Goal: Transaction & Acquisition: Subscribe to service/newsletter

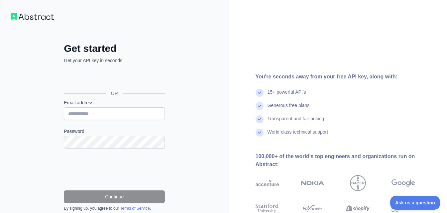
scroll to position [22, 0]
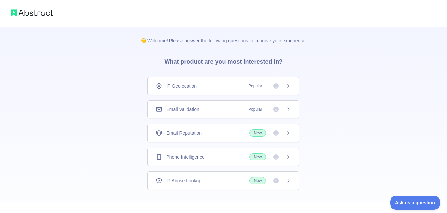
click at [72, 146] on div "👋 Welcome! Please answer the following questions to improve your experience. Wh…" at bounding box center [223, 122] width 447 height 245
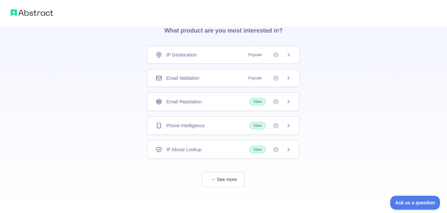
scroll to position [32, 0]
click at [233, 74] on div "Email Validation Popular" at bounding box center [223, 77] width 152 height 18
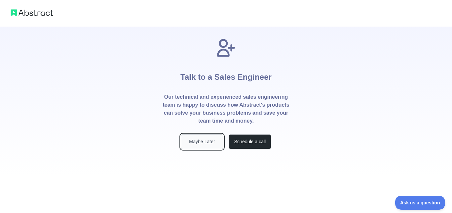
click at [213, 140] on button "Maybe Later" at bounding box center [202, 141] width 43 height 15
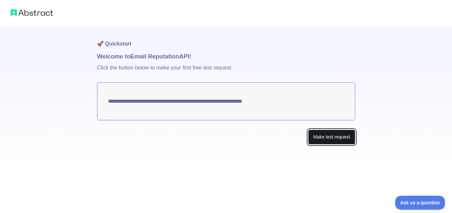
click at [319, 137] on button "Make test request" at bounding box center [331, 137] width 47 height 15
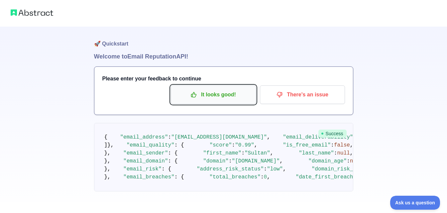
click at [213, 91] on p "It looks good!" at bounding box center [213, 94] width 75 height 11
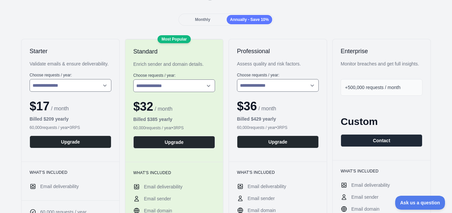
scroll to position [89, 0]
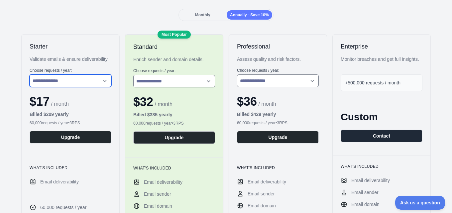
click at [102, 81] on select "**********" at bounding box center [71, 80] width 82 height 13
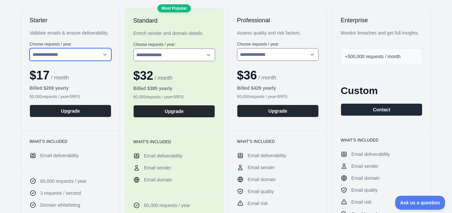
scroll to position [111, 0]
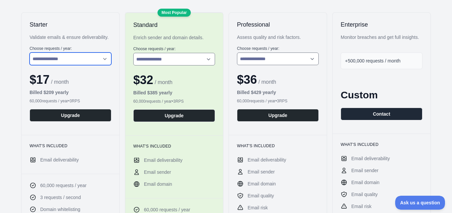
click at [103, 59] on select "**********" at bounding box center [71, 59] width 82 height 13
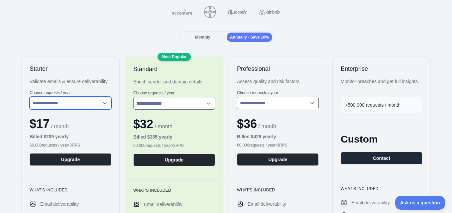
scroll to position [0, 0]
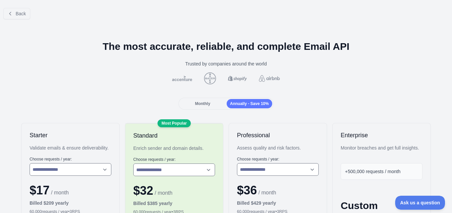
click at [200, 104] on span "Monthly" at bounding box center [202, 103] width 15 height 5
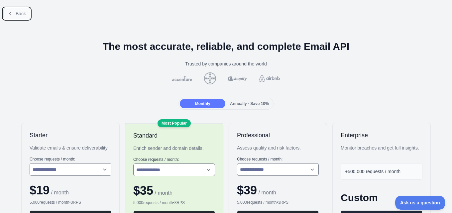
click at [21, 13] on span "Back" at bounding box center [21, 13] width 10 height 5
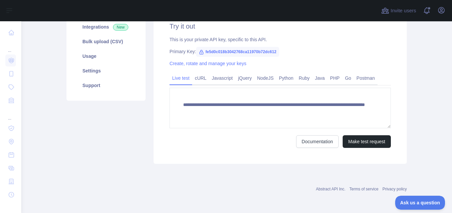
scroll to position [80, 0]
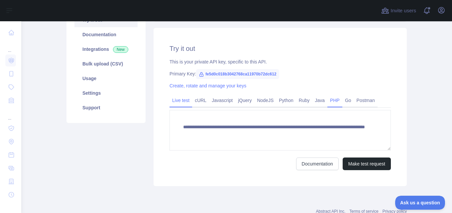
click at [327, 101] on link "PHP" at bounding box center [334, 100] width 15 height 11
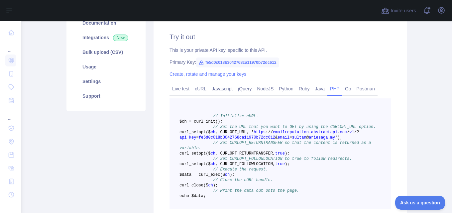
scroll to position [103, 0]
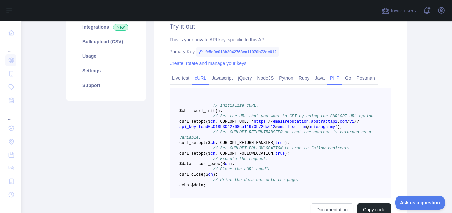
click at [200, 77] on link "cURL" at bounding box center [200, 78] width 17 height 11
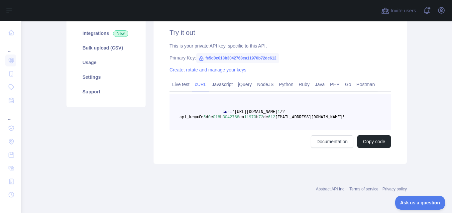
scroll to position [96, 0]
click at [219, 85] on link "Javascript" at bounding box center [222, 84] width 26 height 11
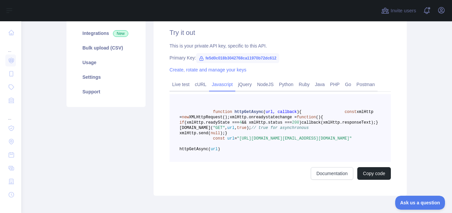
click at [237, 141] on span ""[URL][DOMAIN_NAME][EMAIL_ADDRESS][DOMAIN_NAME]"" at bounding box center [294, 138] width 115 height 5
copy span "fe5d0c018b3042768ca11970b72dc612"
